Goal: Task Accomplishment & Management: Manage account settings

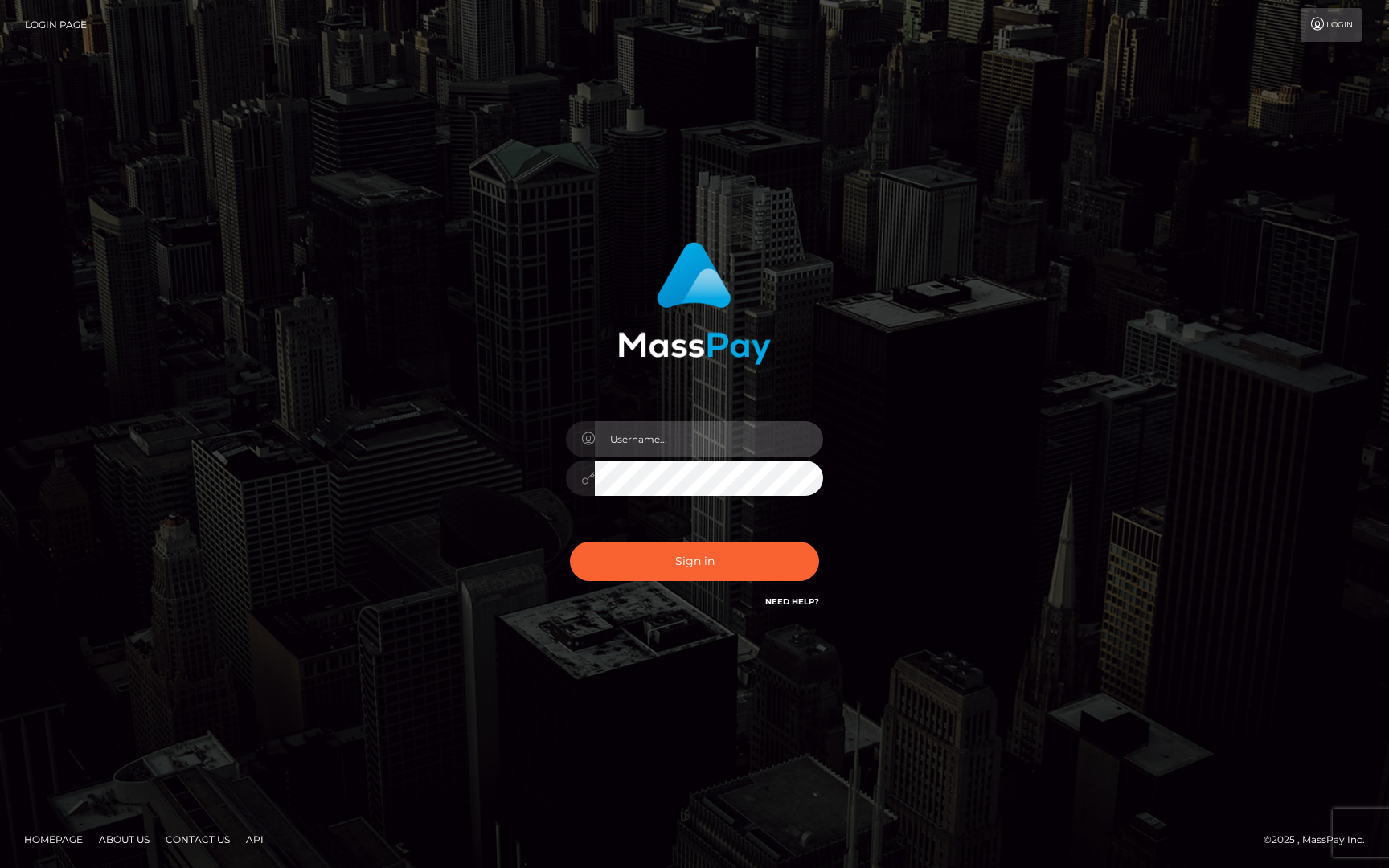
click at [658, 429] on input "text" at bounding box center [709, 439] width 228 height 36
type input "ollie.fanvue"
click at [655, 452] on input "text" at bounding box center [709, 439] width 228 height 36
type input "ollie.fanvue"
